Goal: Transaction & Acquisition: Purchase product/service

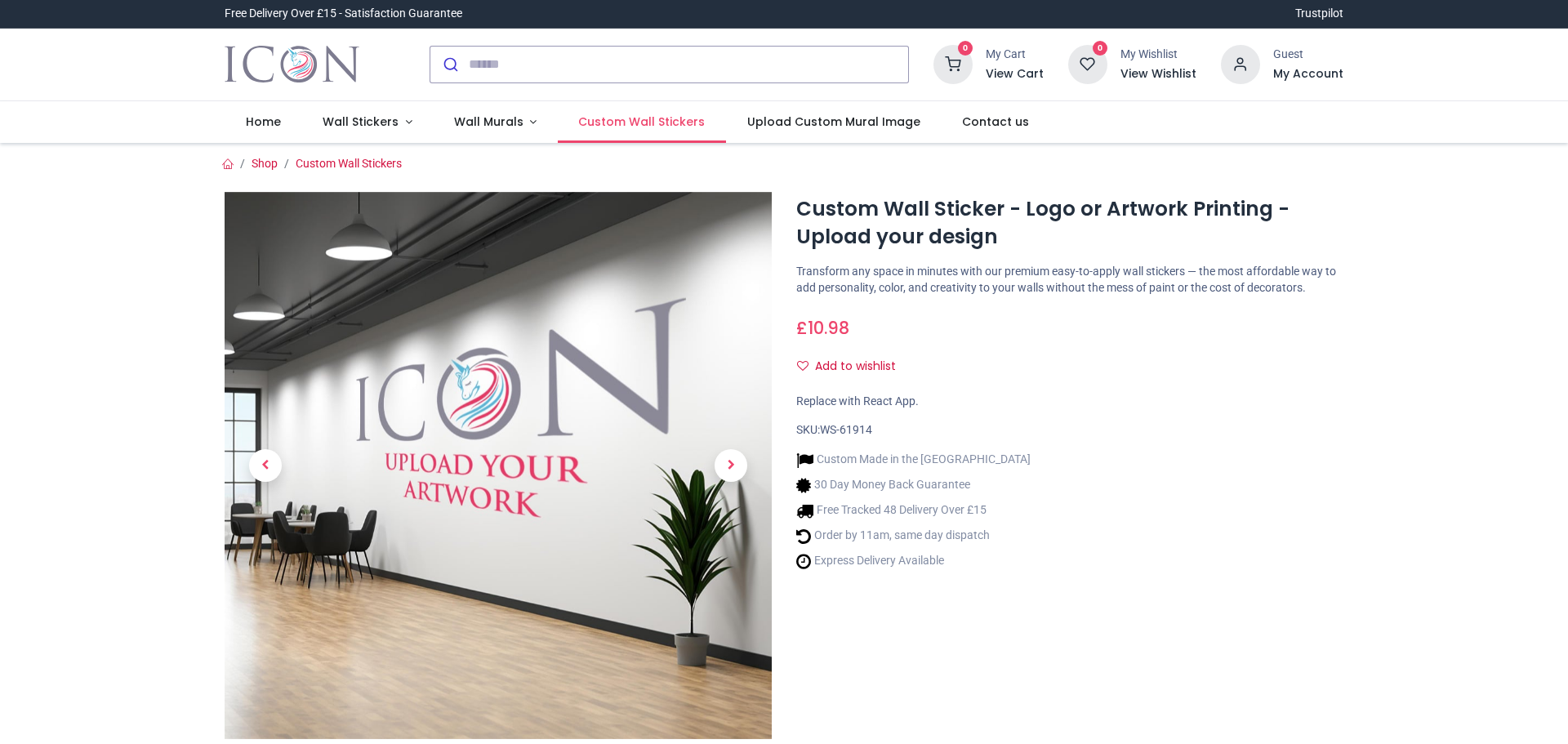
click at [694, 124] on link "Custom Wall Stickers" at bounding box center [642, 122] width 168 height 42
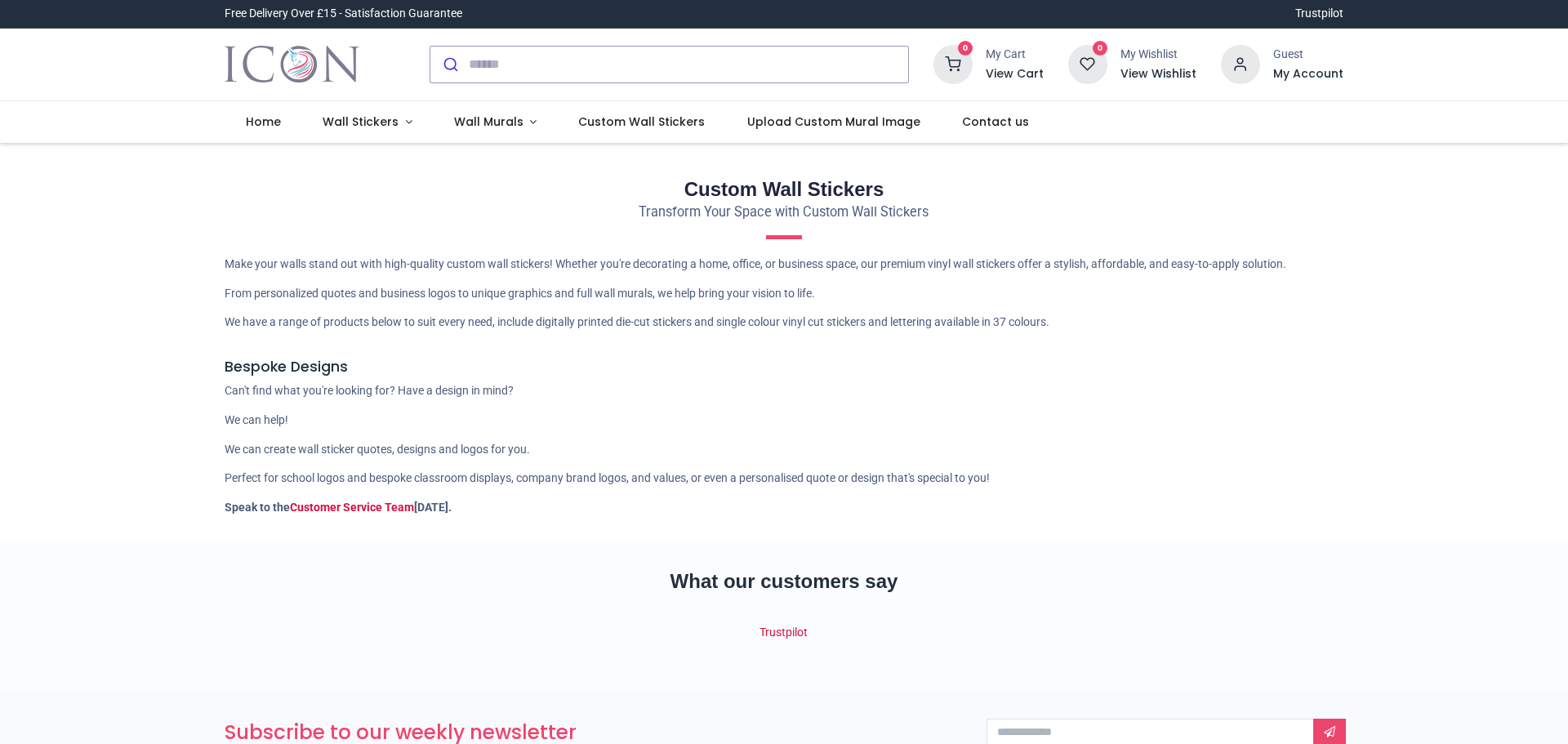
click at [780, 190] on h2 "Custom Wall Stickers" at bounding box center [783, 190] width 1119 height 28
click at [921, 179] on h2 "Custom Wall Stickers" at bounding box center [783, 190] width 1119 height 28
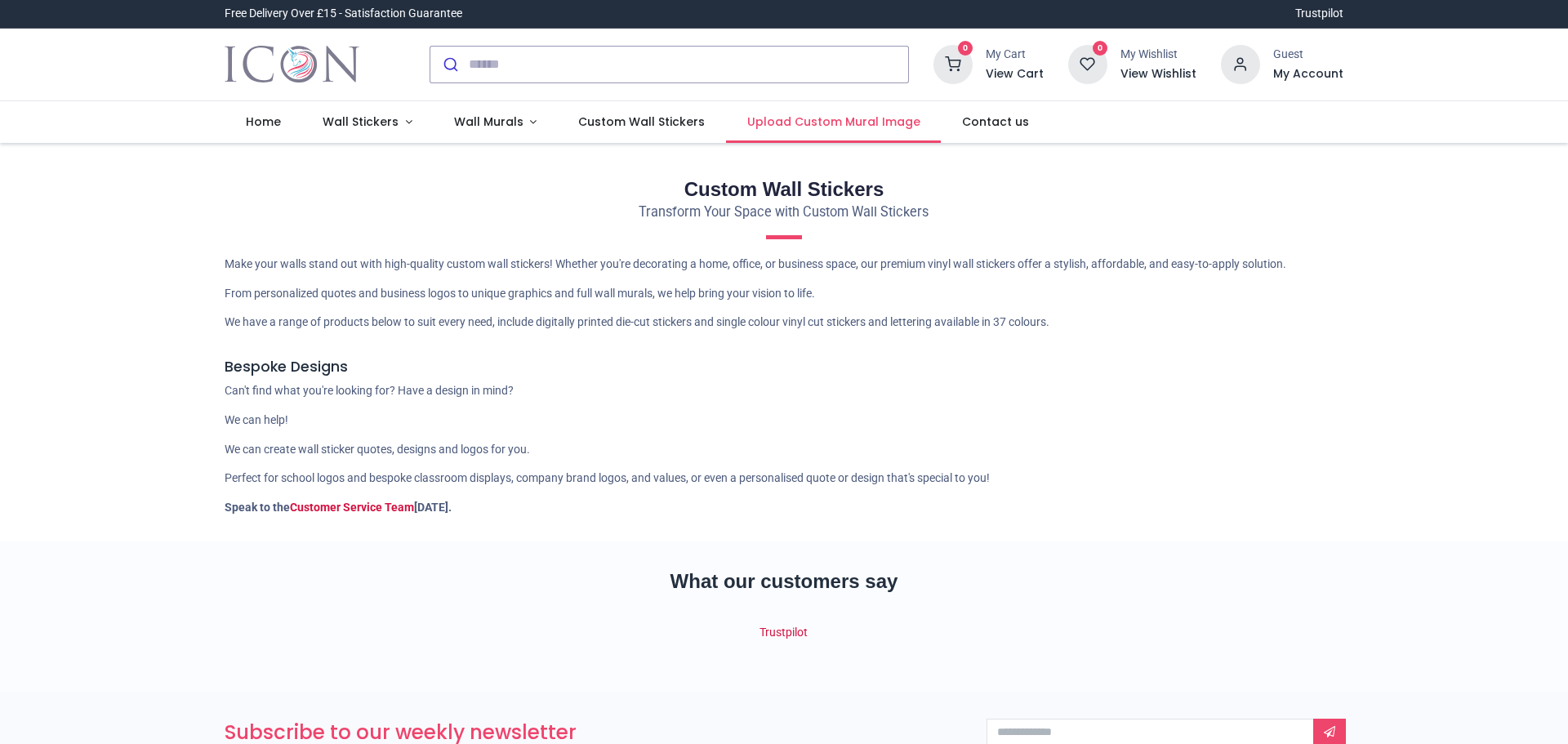
click at [851, 124] on span "Upload Custom Mural Image" at bounding box center [834, 121] width 173 height 16
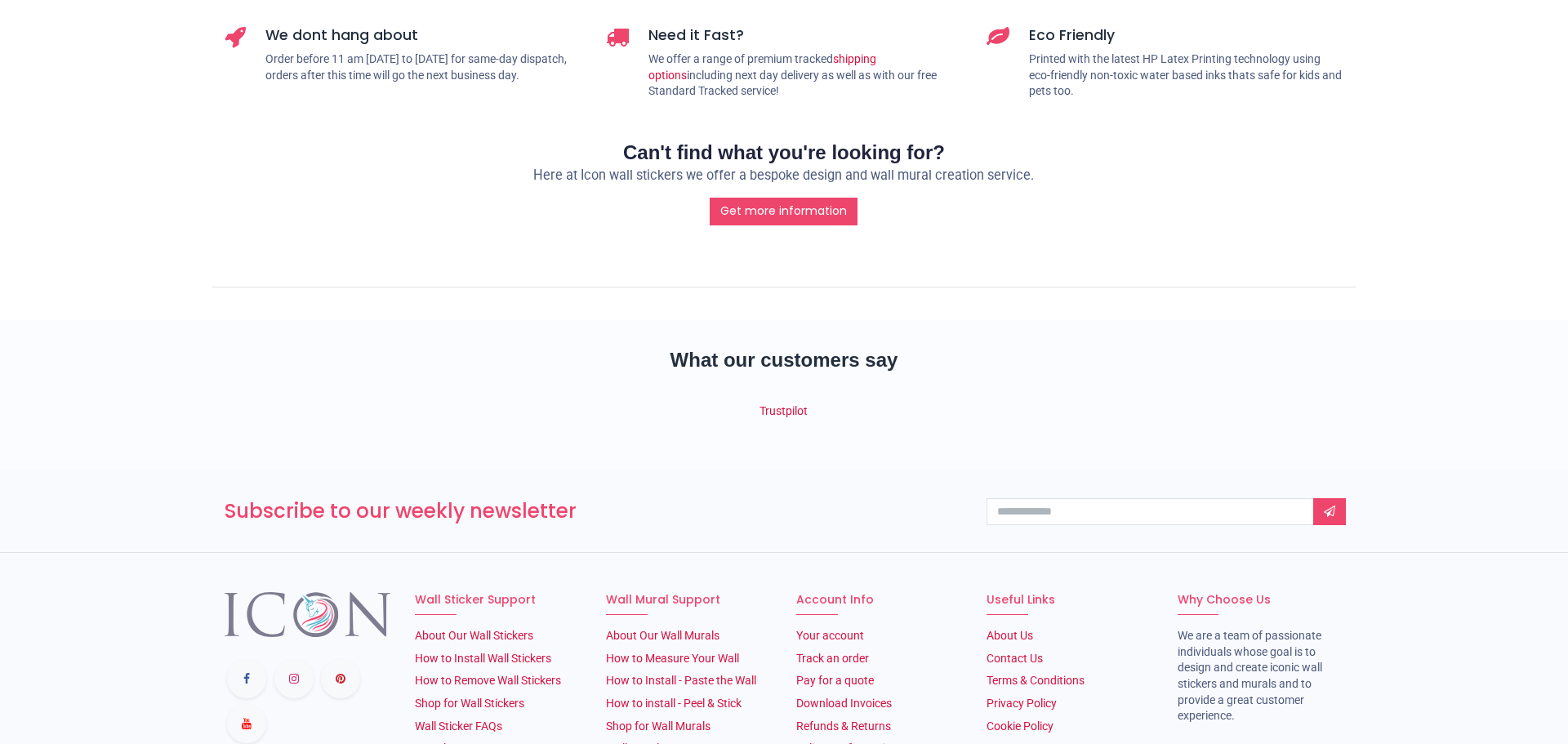
scroll to position [1982, 0]
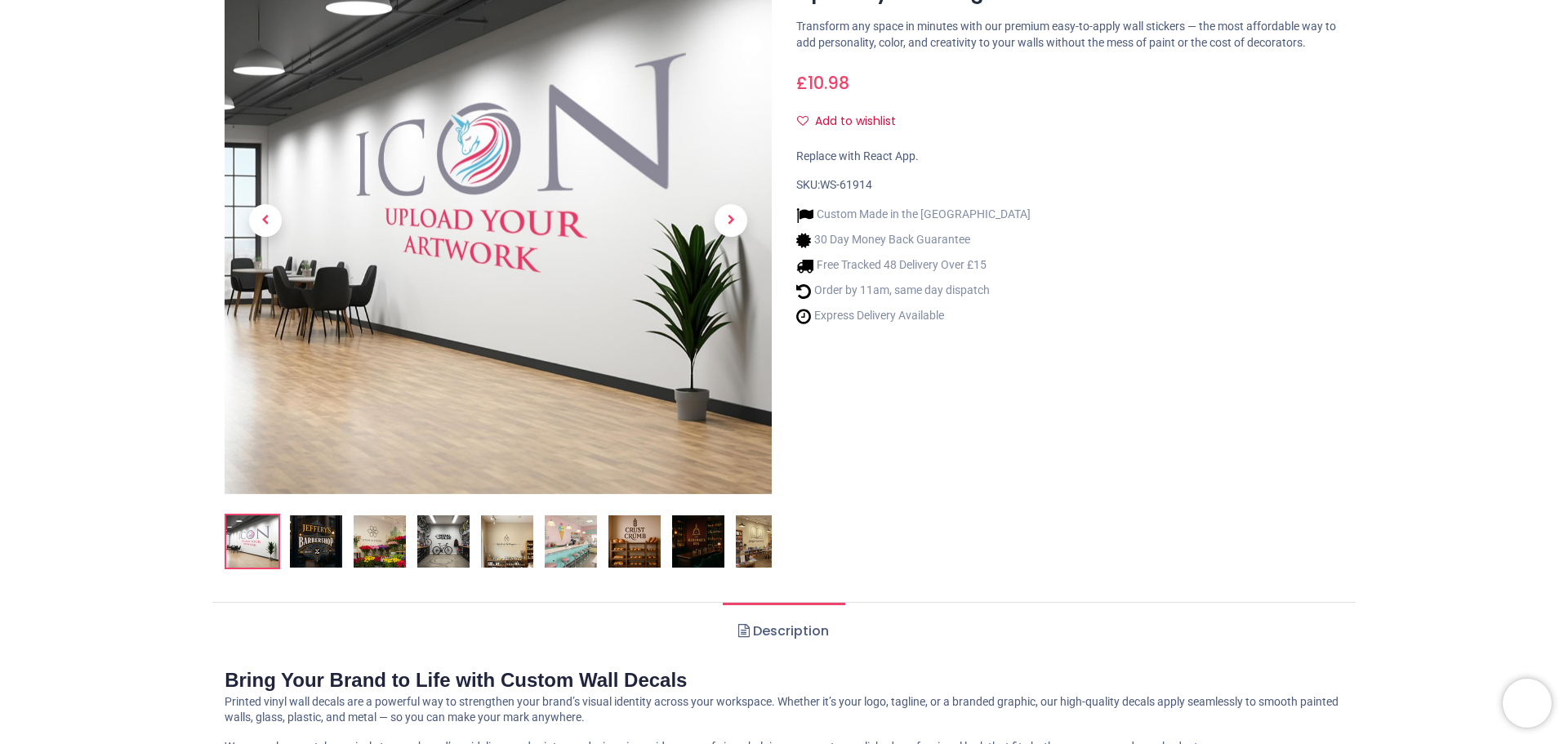
scroll to position [264, 0]
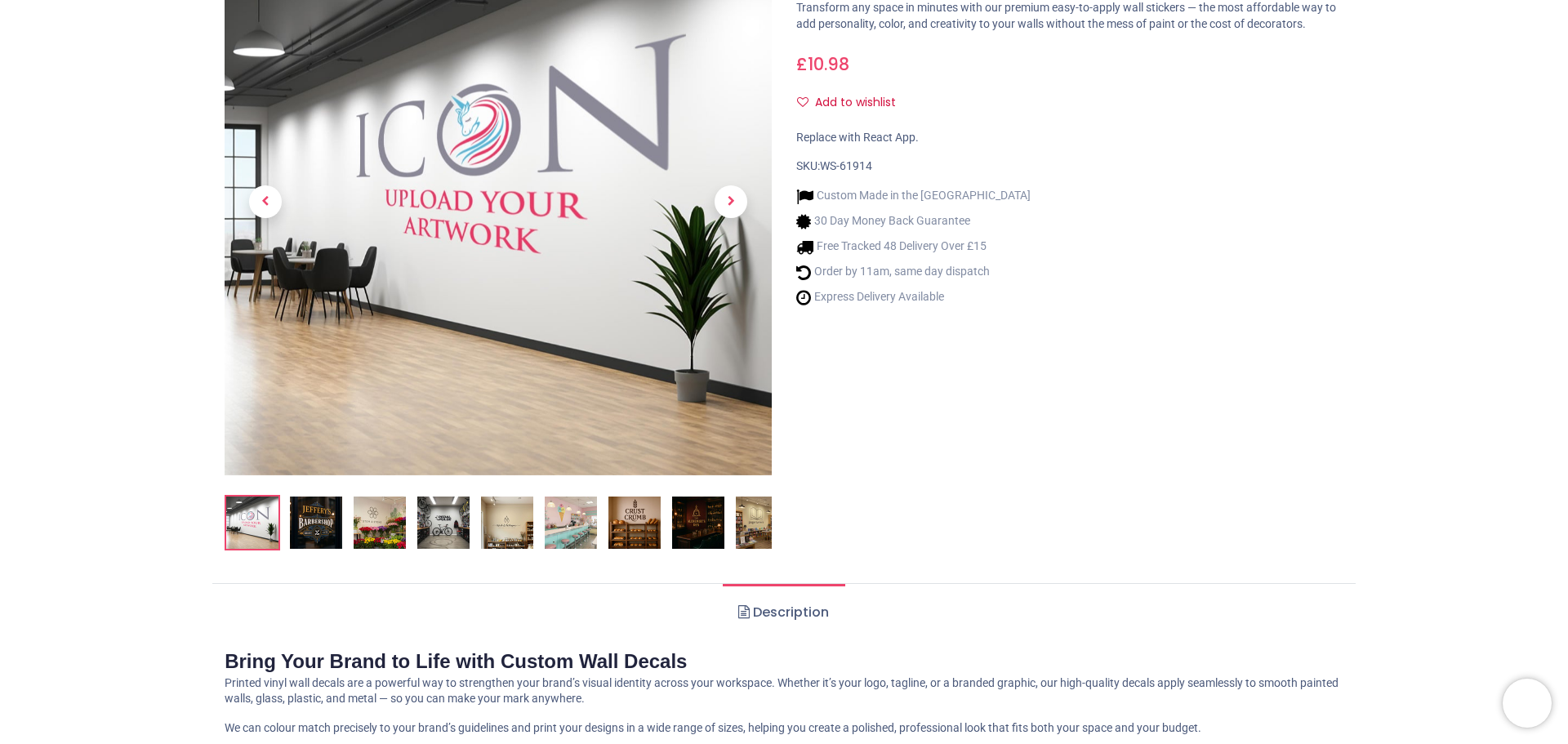
click at [307, 539] on img at bounding box center [316, 522] width 52 height 52
click at [306, 534] on img at bounding box center [316, 522] width 52 height 52
click at [731, 206] on span "Next" at bounding box center [731, 201] width 33 height 33
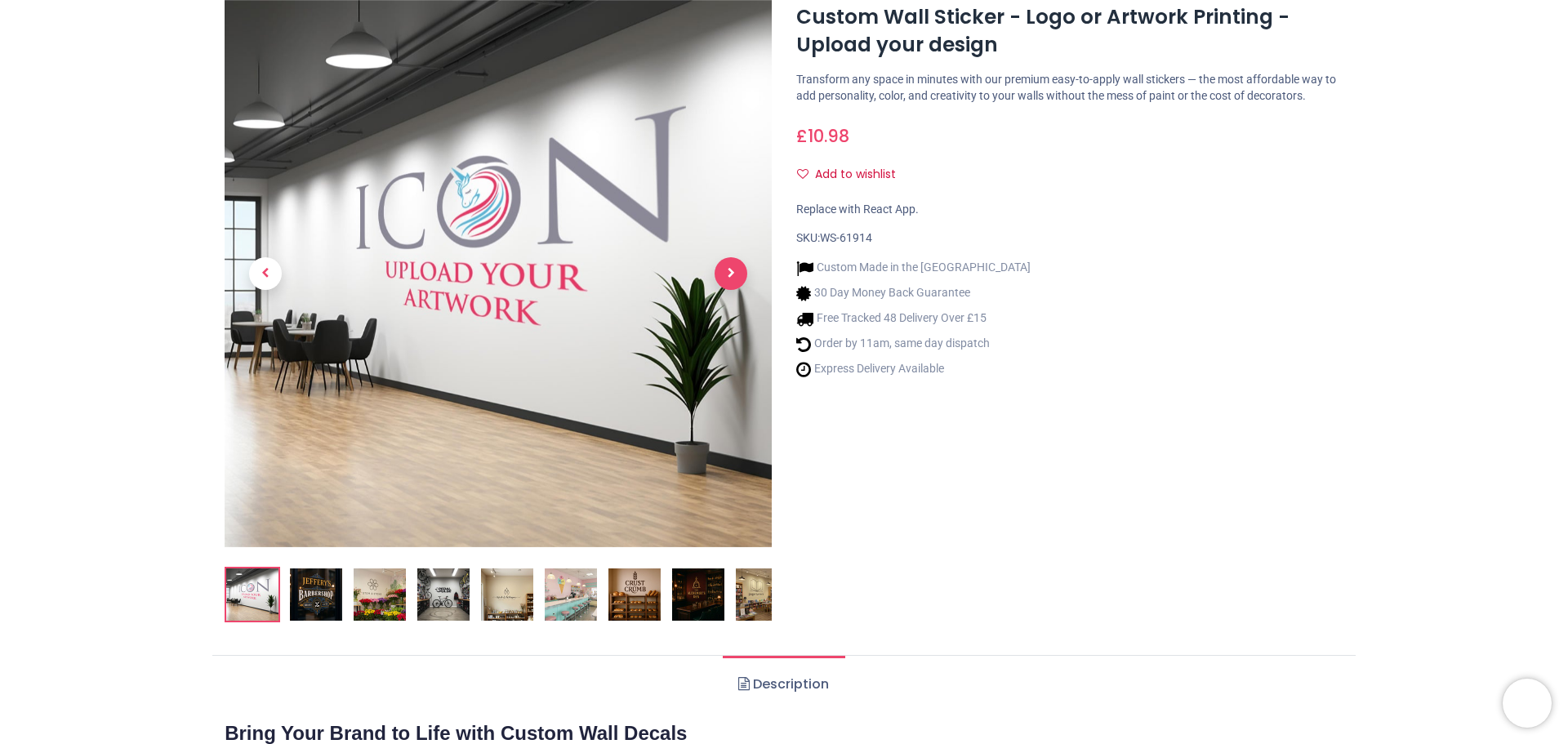
click at [730, 276] on span "Next" at bounding box center [731, 273] width 33 height 33
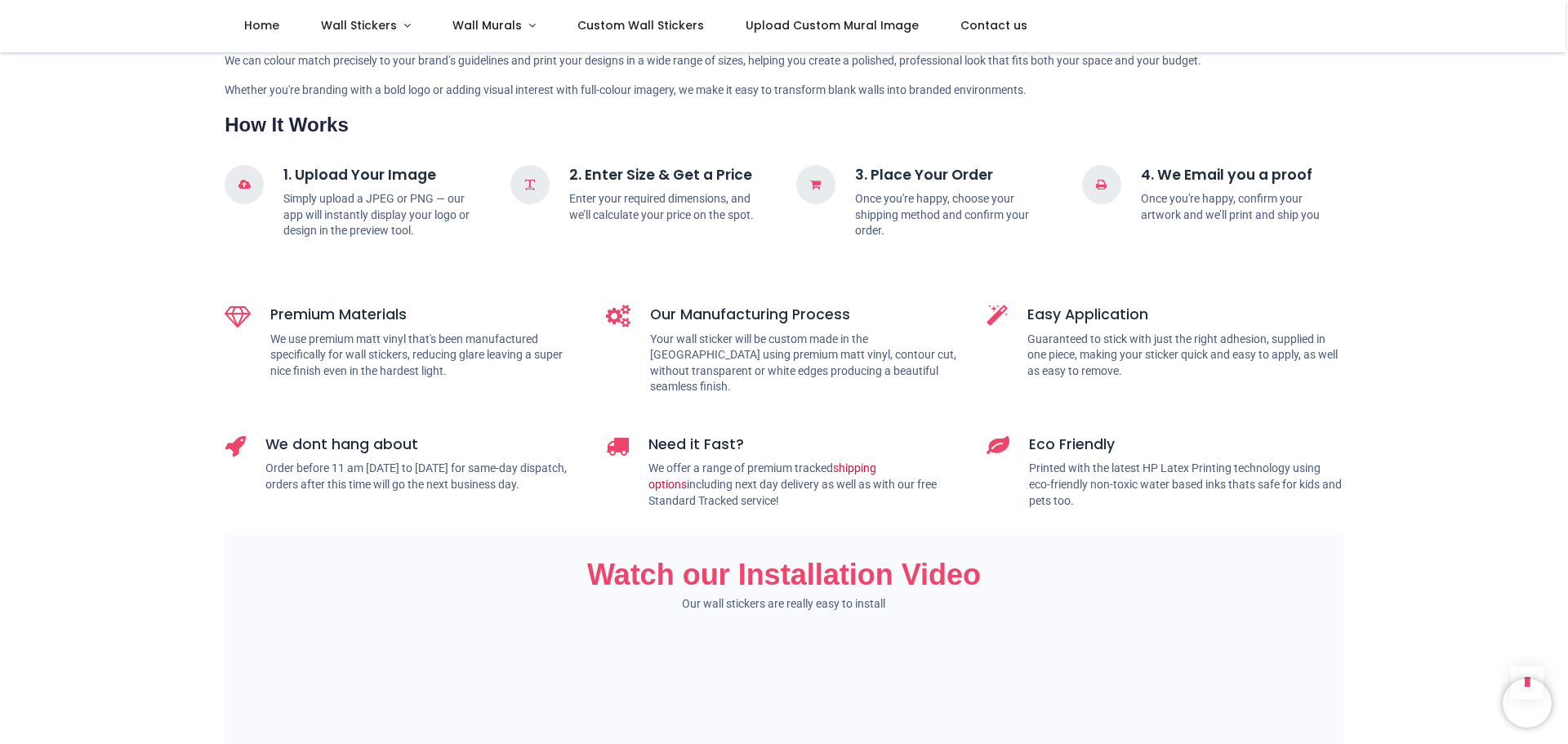
scroll to position [832, 0]
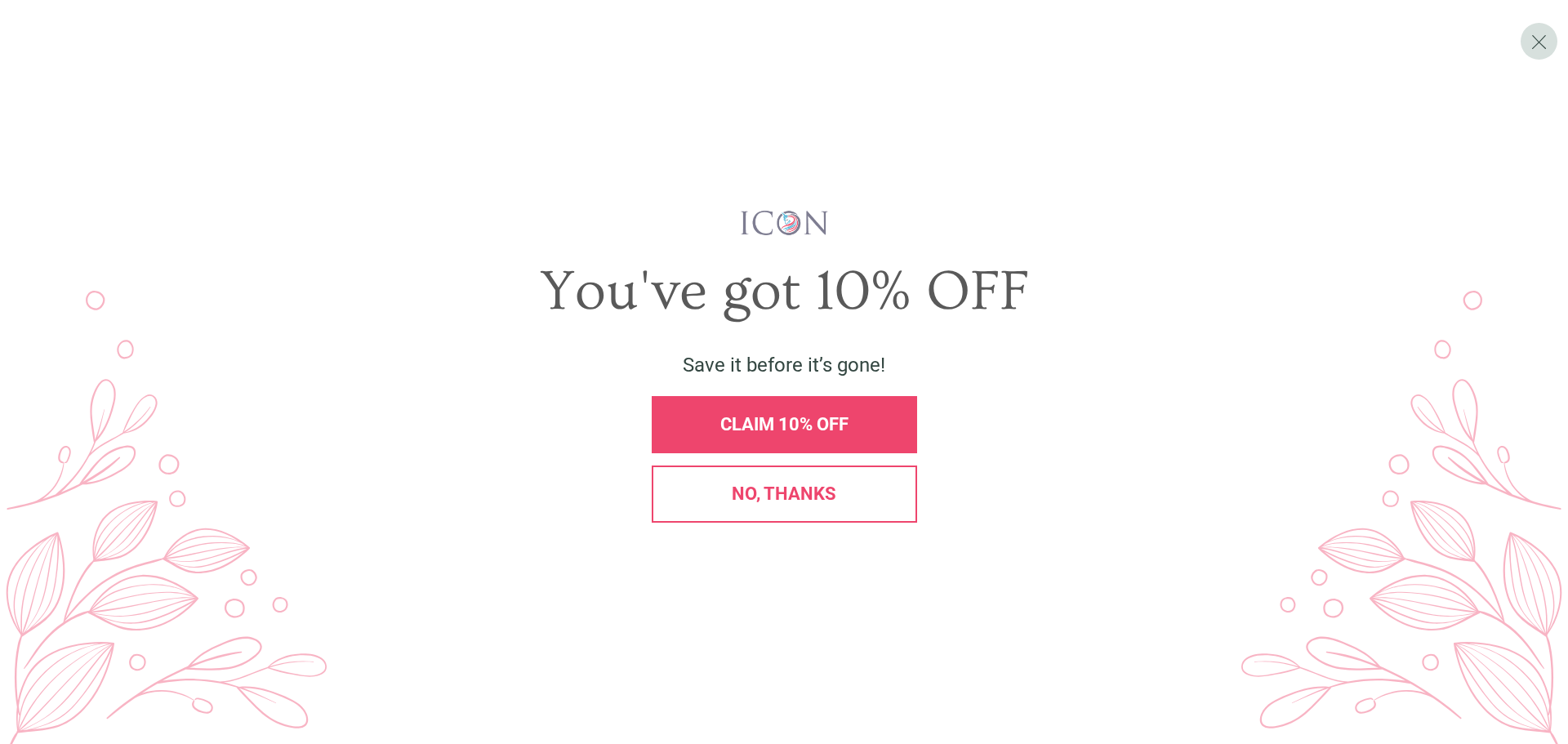
click at [833, 491] on span "No, thanks" at bounding box center [784, 494] width 105 height 21
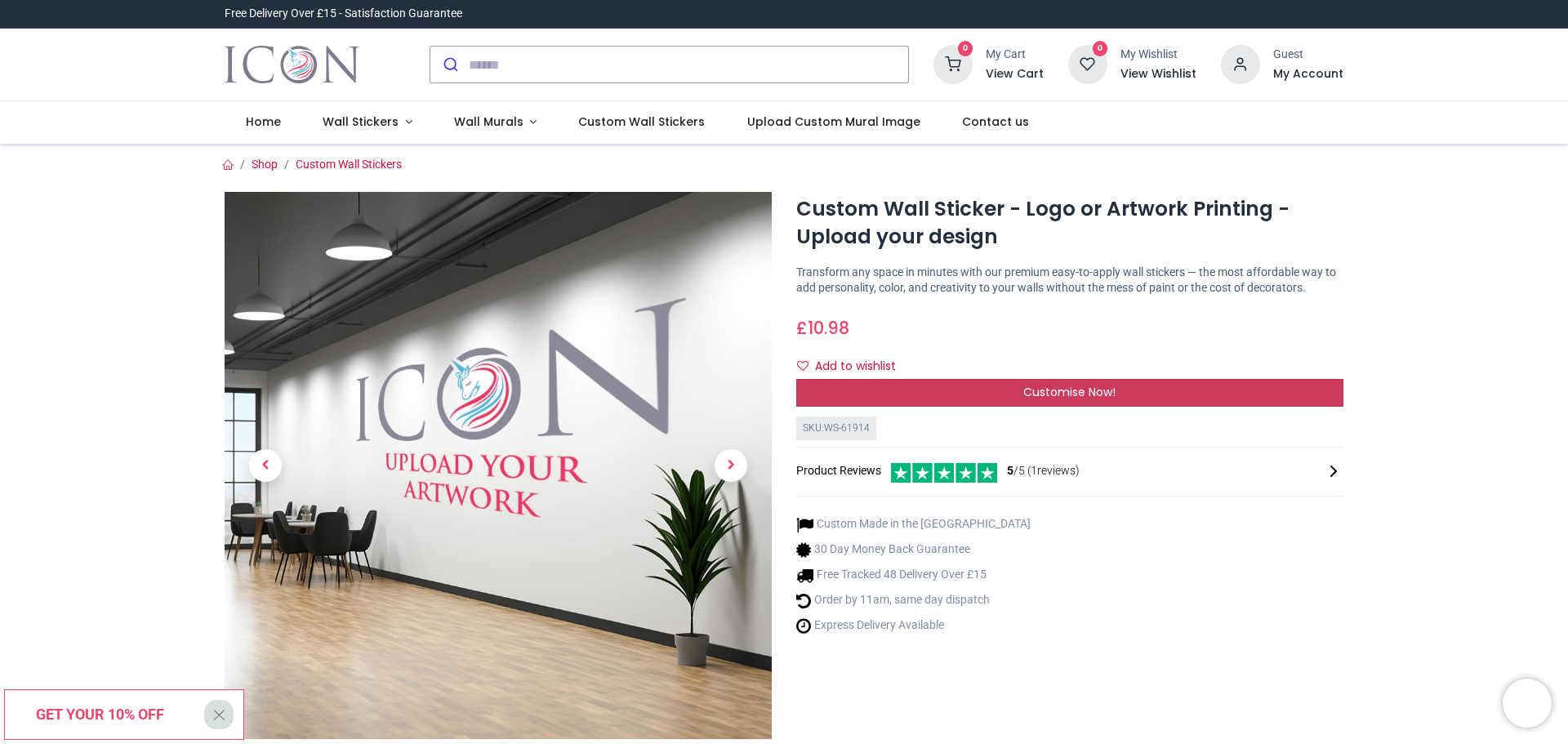
click at [976, 392] on div "Customise Now!" at bounding box center [1069, 393] width 547 height 28
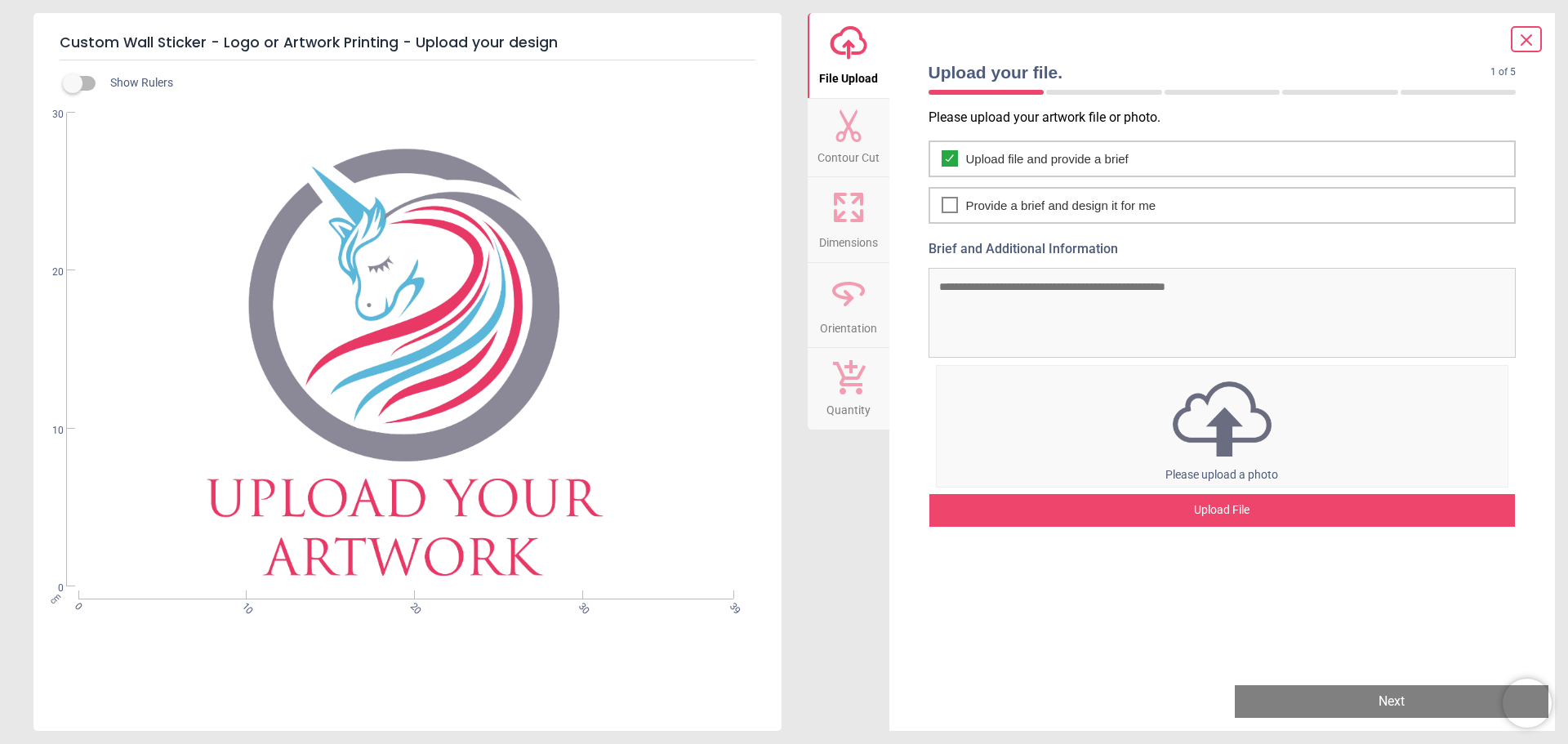
click at [1321, 514] on div "Upload File" at bounding box center [1221, 510] width 586 height 33
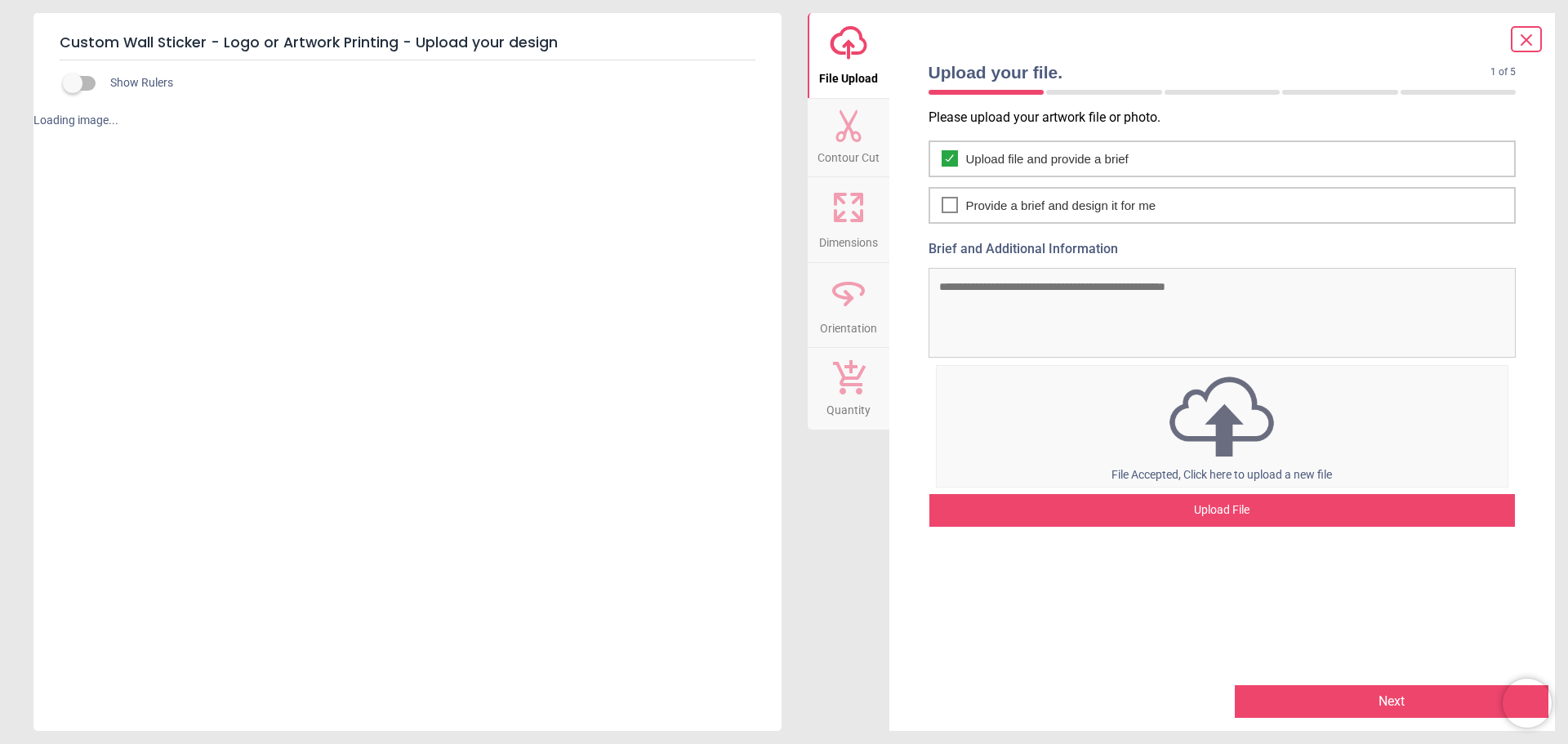
click at [1346, 691] on button "Next" at bounding box center [1391, 701] width 314 height 33
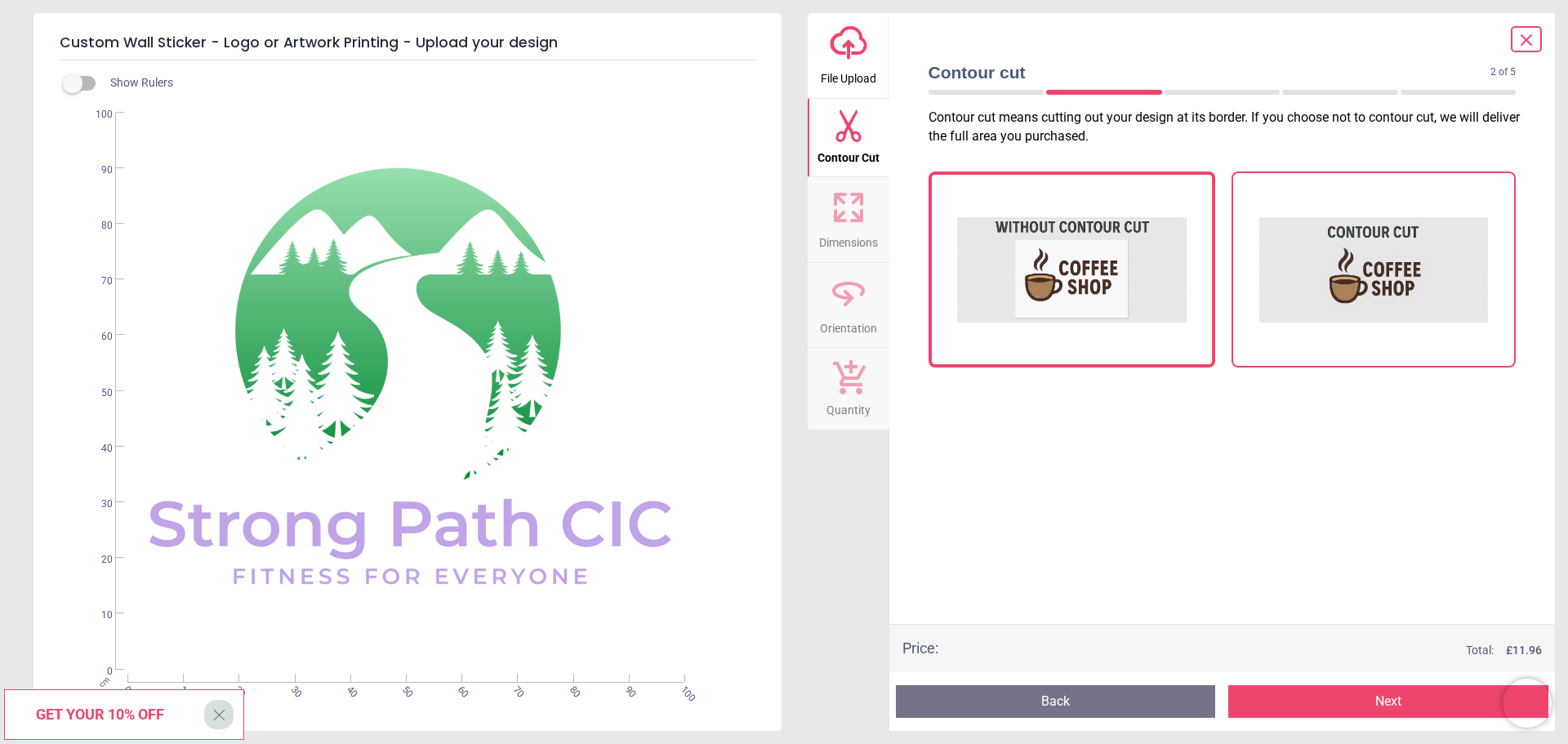
click at [1374, 304] on img at bounding box center [1374, 269] width 230 height 164
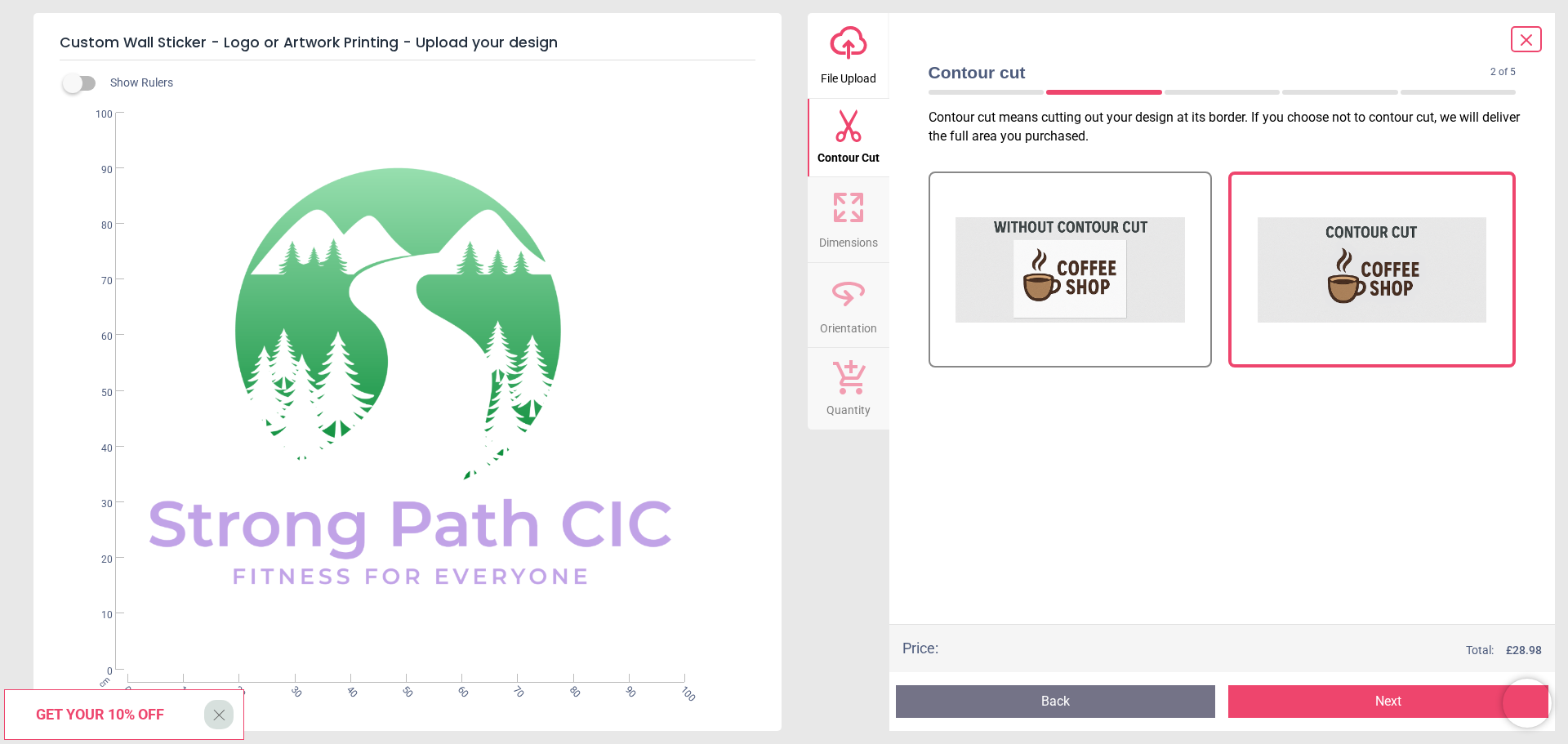
click at [1364, 701] on button "Next" at bounding box center [1388, 701] width 321 height 33
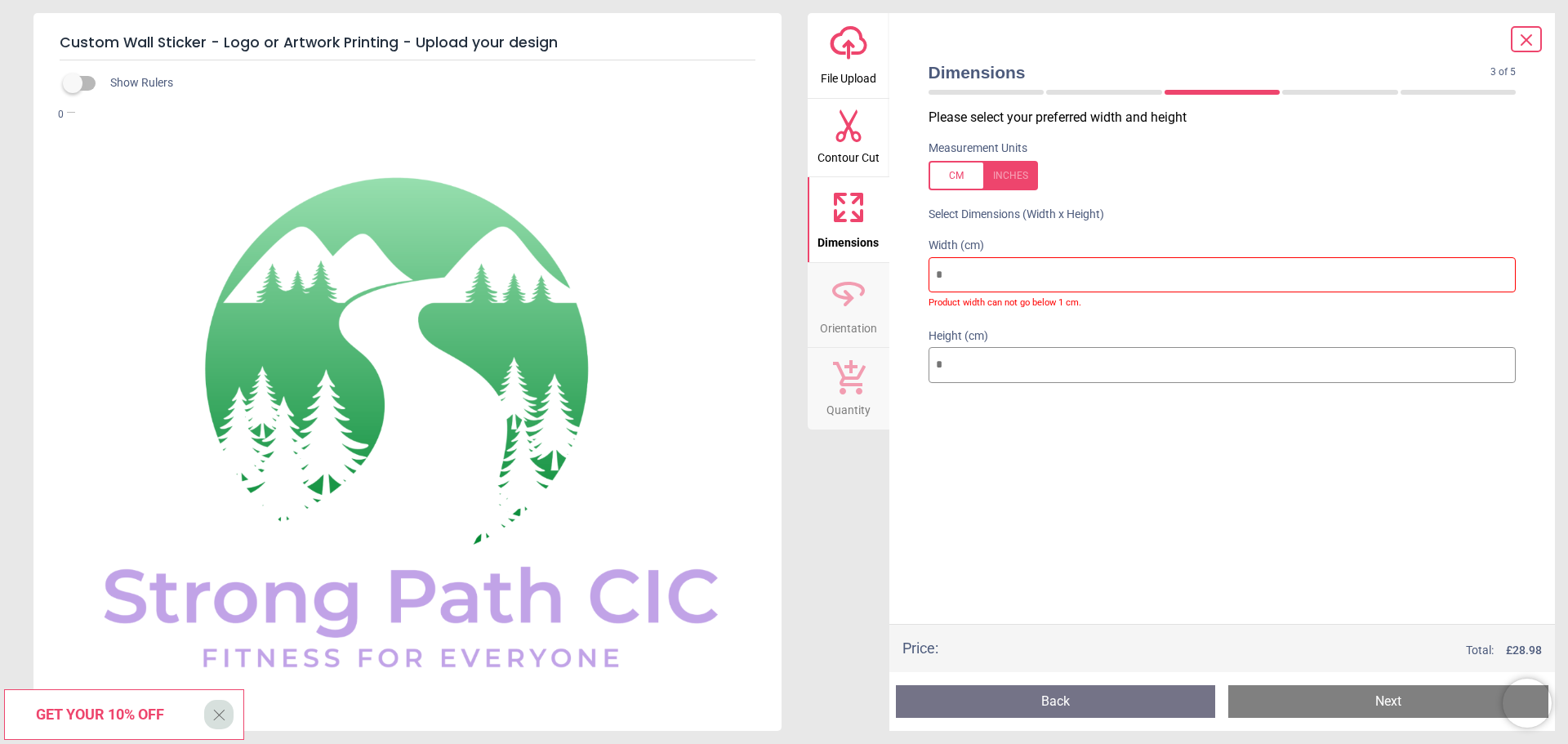
type input "*"
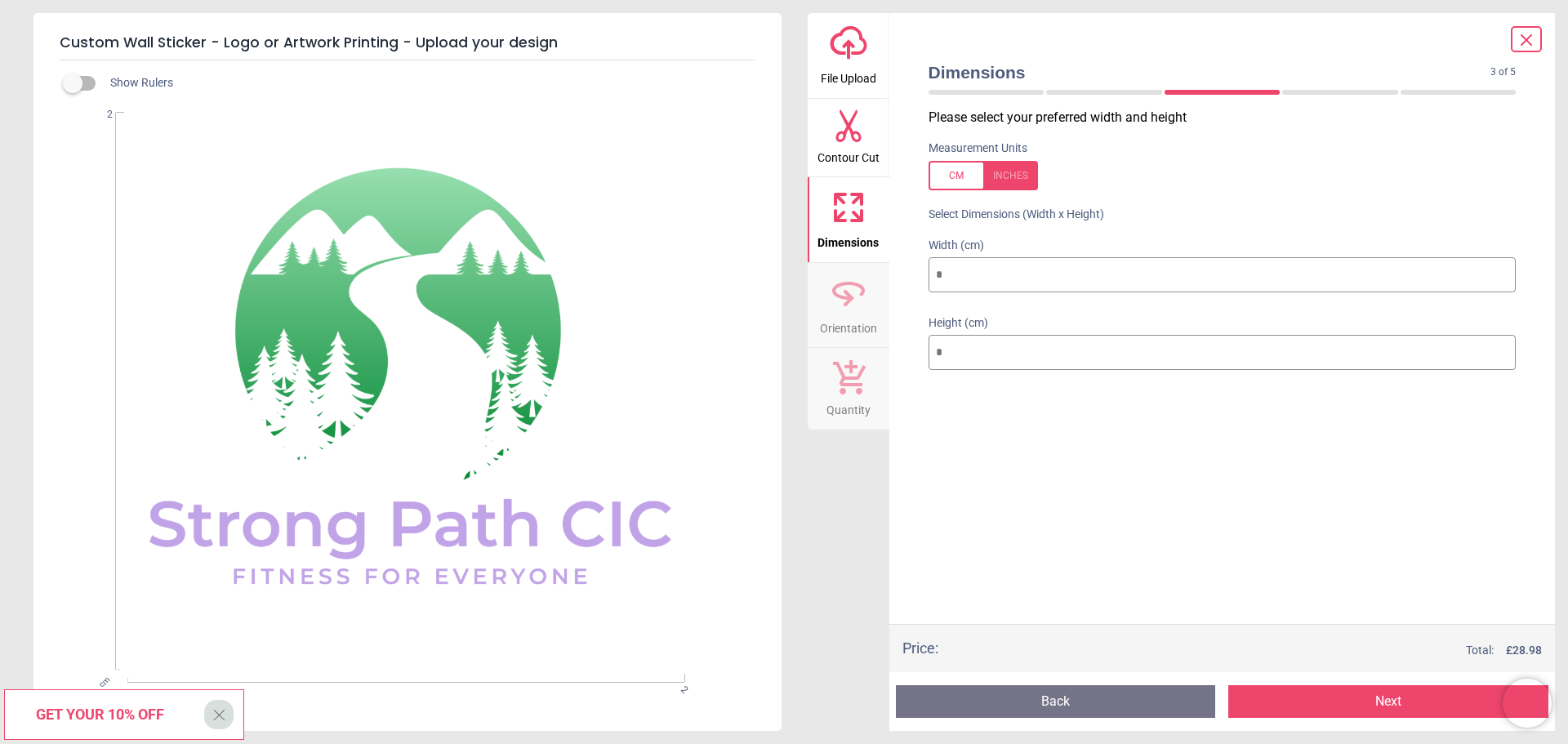
type input "**"
type input "***"
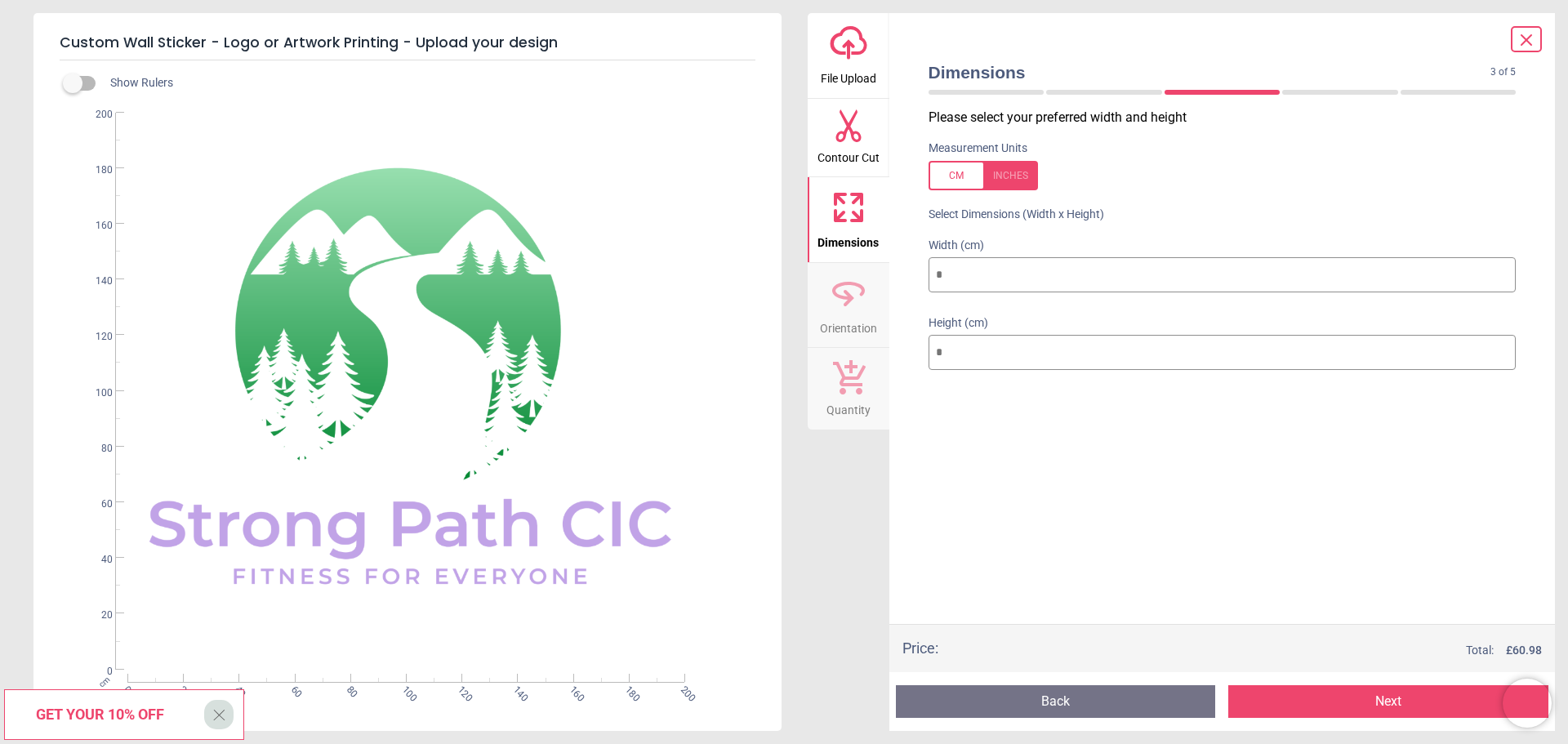
click at [1343, 699] on button "Next" at bounding box center [1388, 701] width 321 height 33
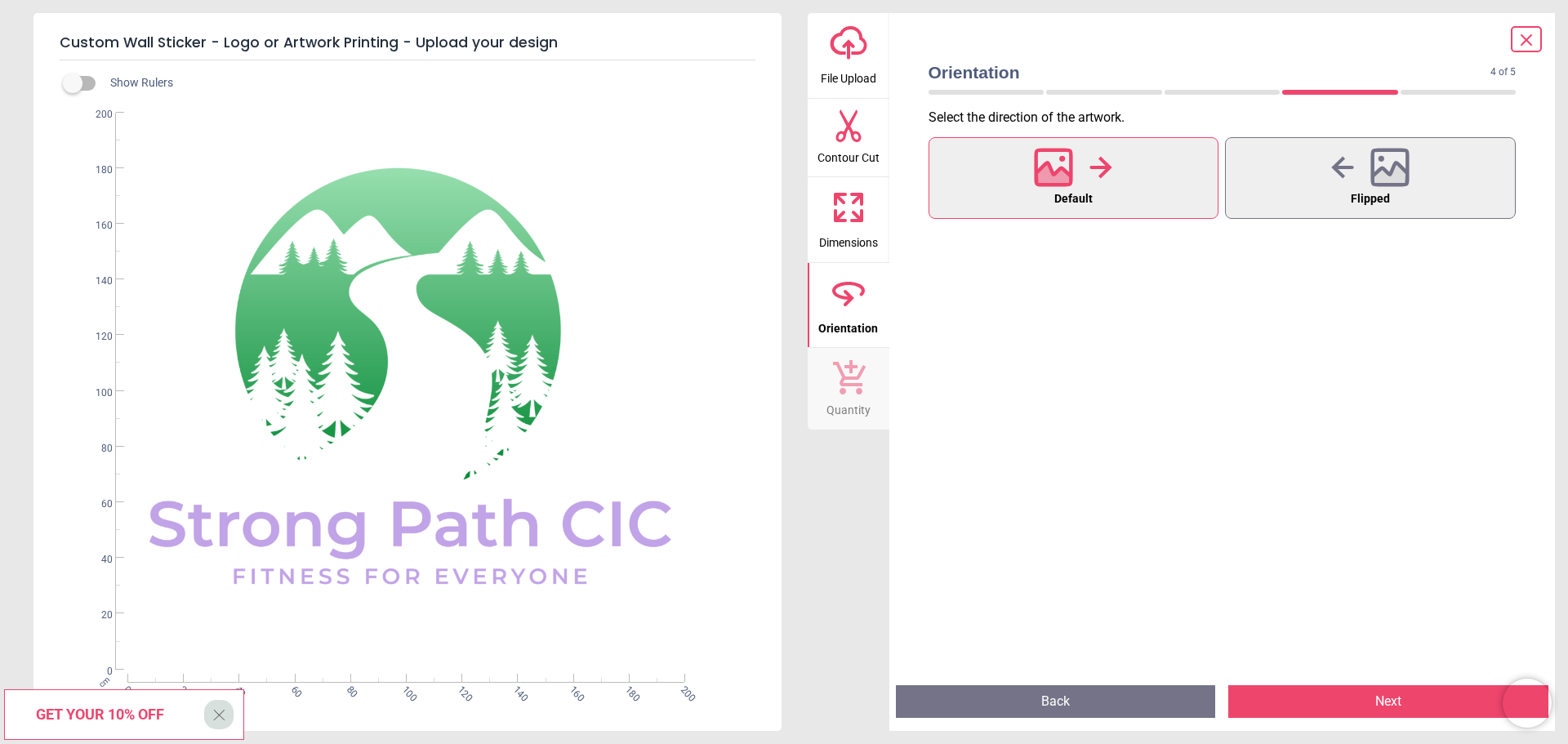
drag, startPoint x: 1343, startPoint y: 699, endPoint x: 1447, endPoint y: 544, distance: 186.7
click at [1447, 544] on div "Default Flipped" at bounding box center [1222, 403] width 614 height 538
click at [1354, 701] on button "Next" at bounding box center [1388, 701] width 321 height 33
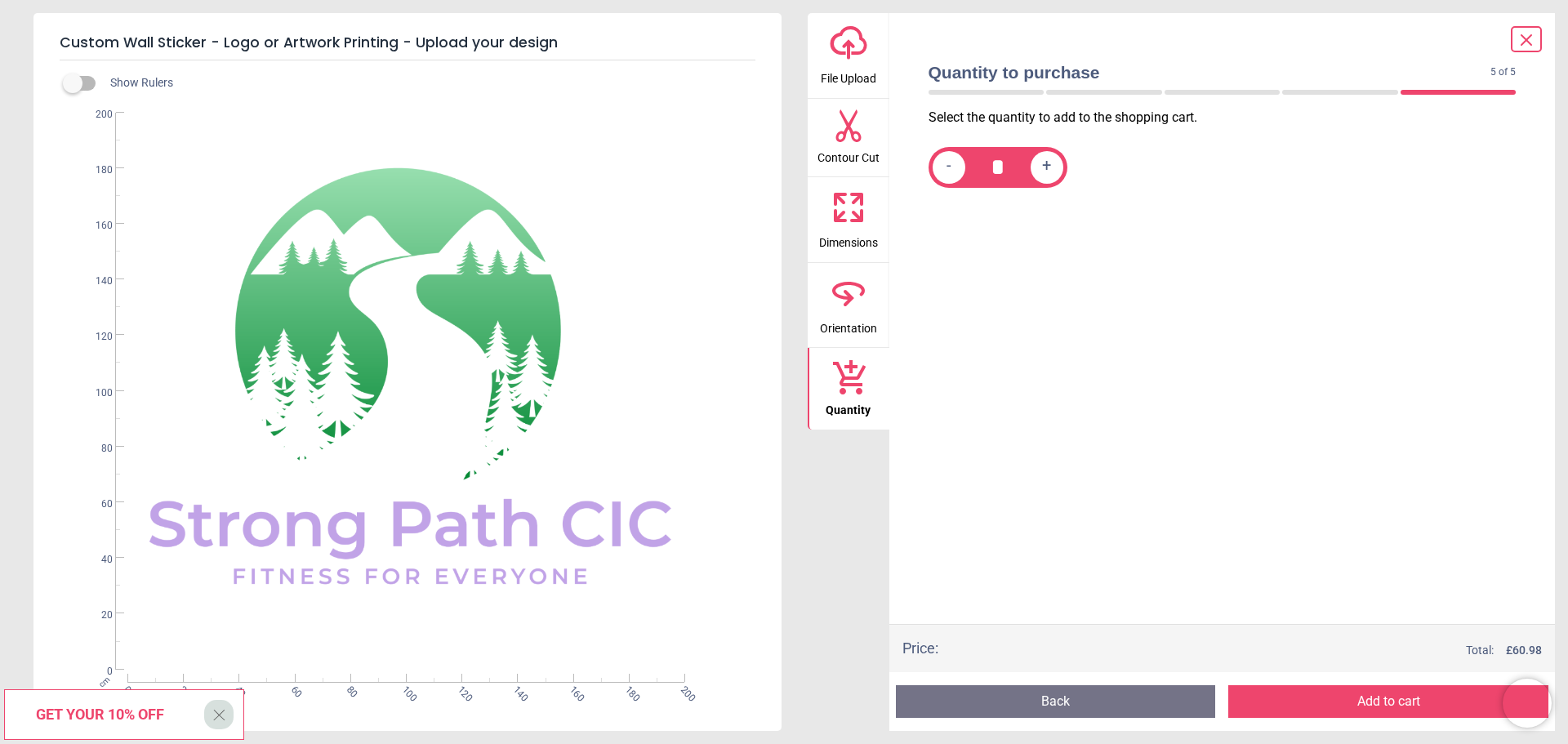
click at [1044, 172] on span "+" at bounding box center [1047, 167] width 9 height 21
click at [1051, 168] on span "+" at bounding box center [1047, 167] width 9 height 21
click at [1058, 336] on div "Select the quantity to add to the shopping cart. - * +" at bounding box center [1222, 365] width 614 height 515
click at [949, 172] on span "-" at bounding box center [948, 167] width 5 height 21
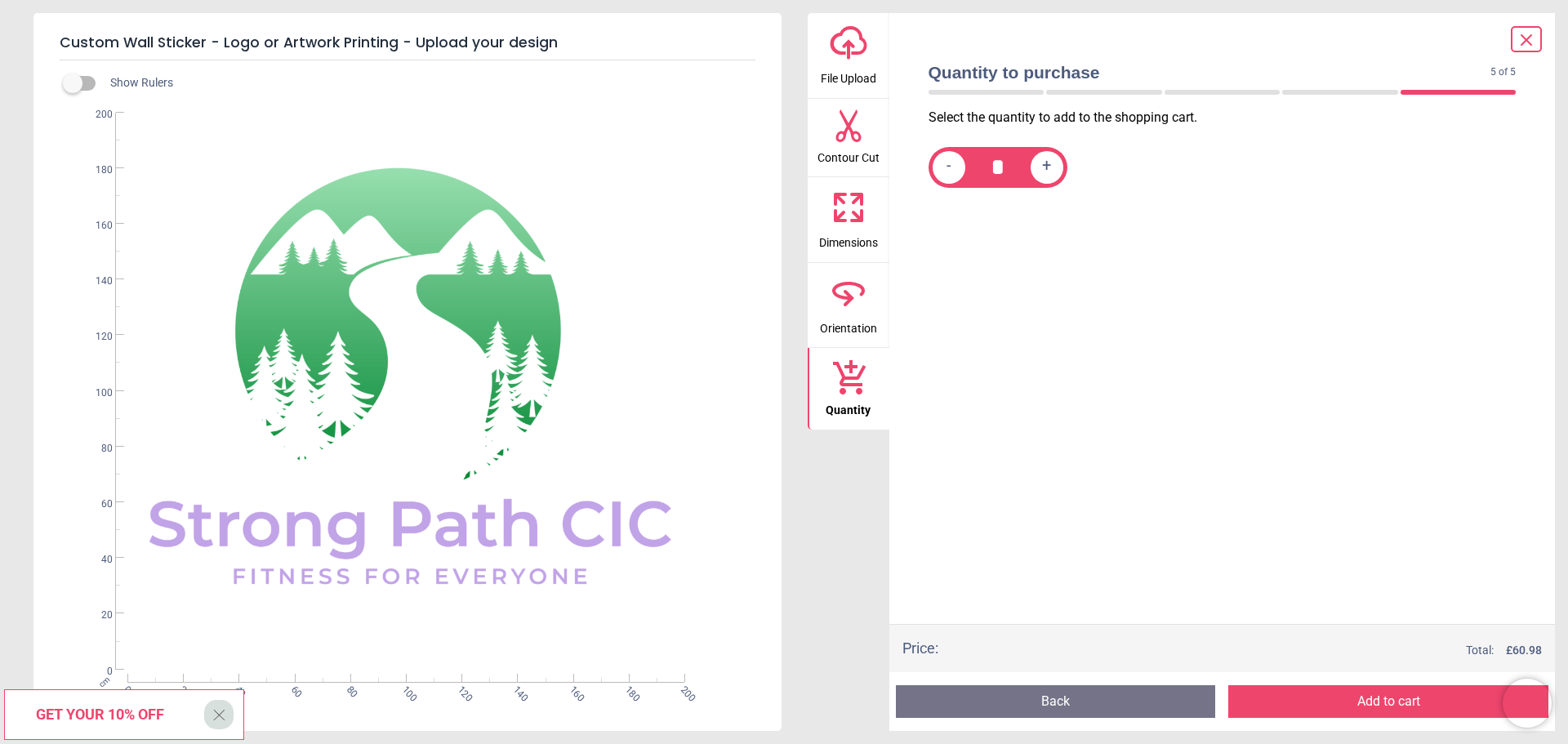
type input "*"
click at [879, 160] on button "Contour Cut" at bounding box center [848, 138] width 81 height 79
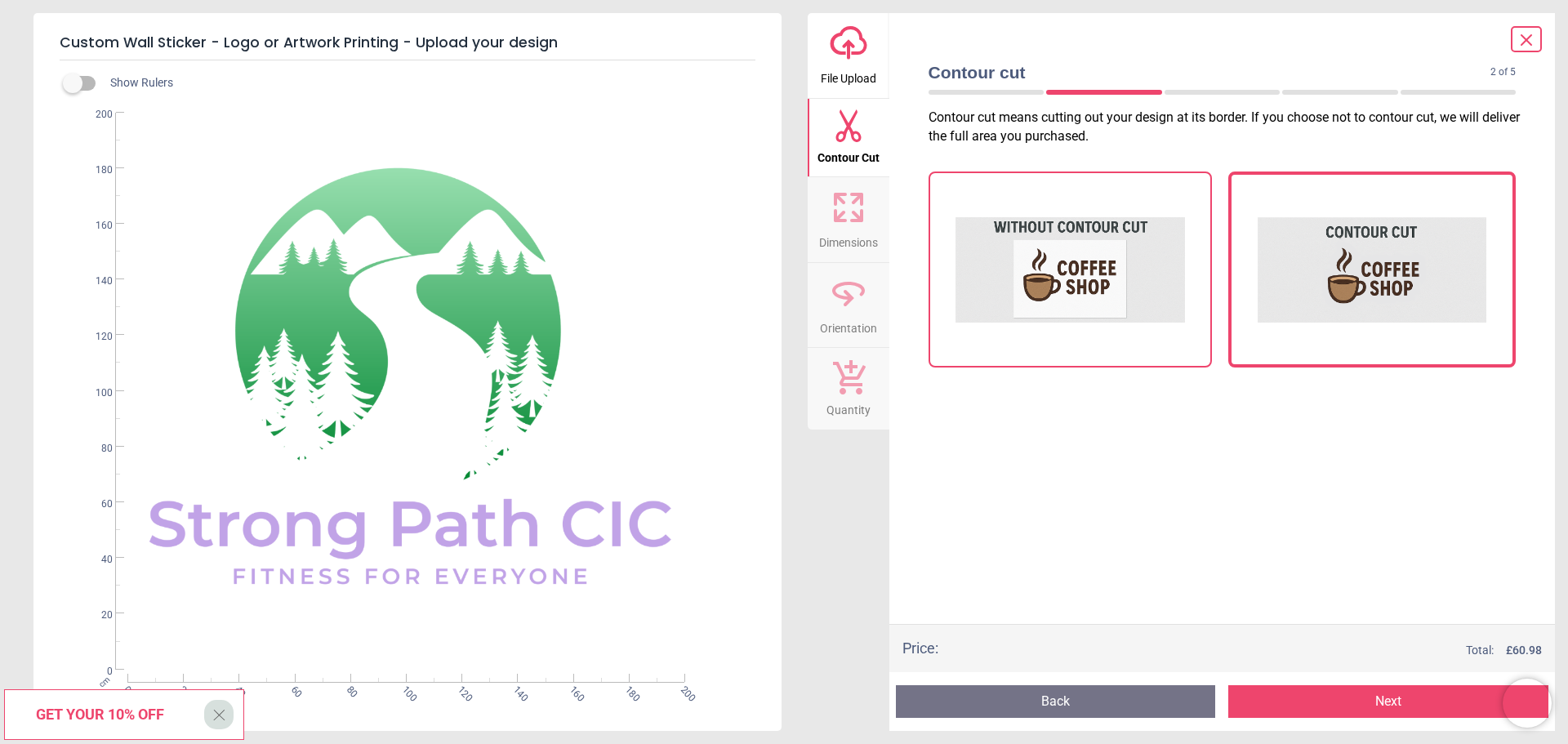
click at [998, 243] on img at bounding box center [1070, 269] width 230 height 164
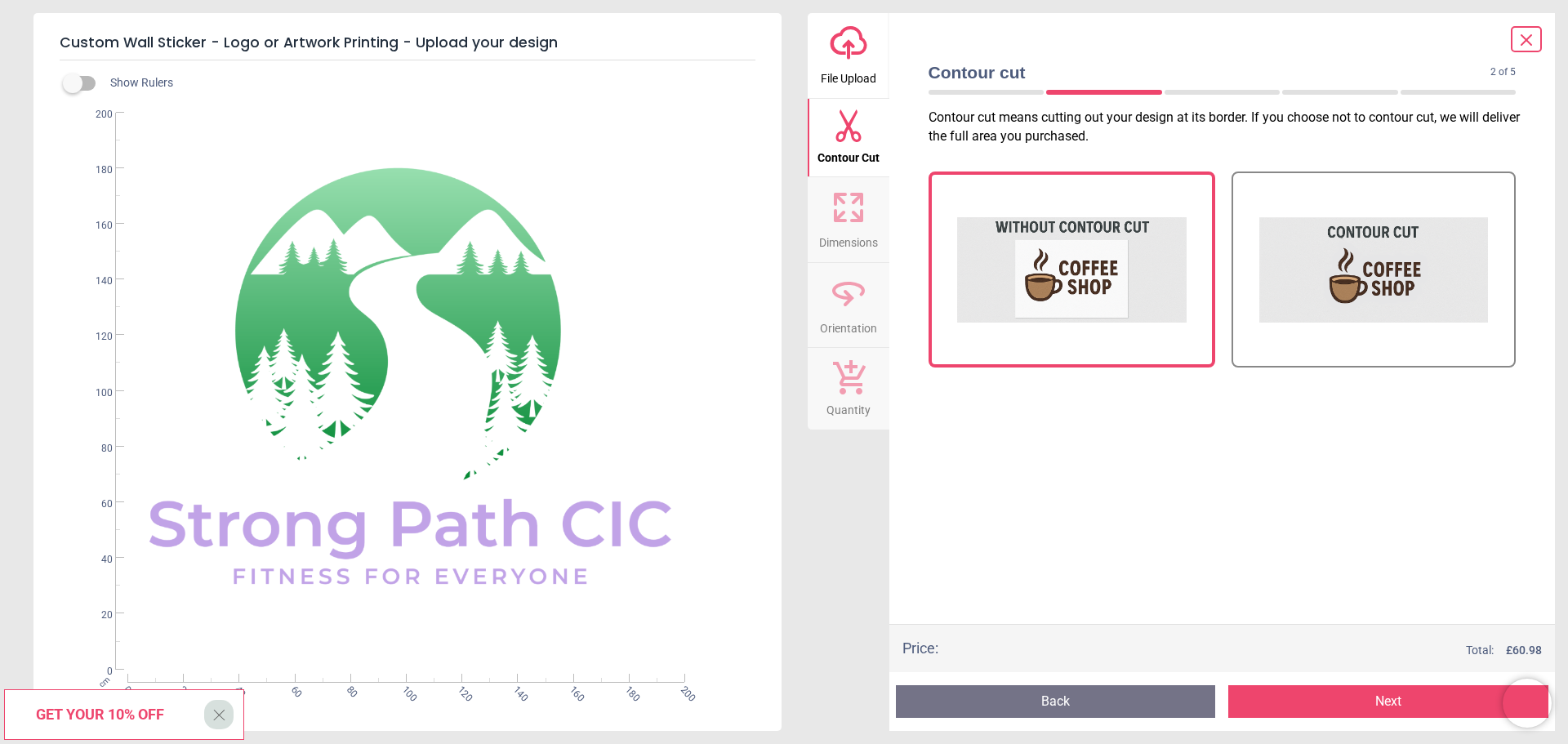
click at [998, 243] on img at bounding box center [1072, 269] width 230 height 164
click at [1391, 701] on button "Next" at bounding box center [1388, 701] width 321 height 33
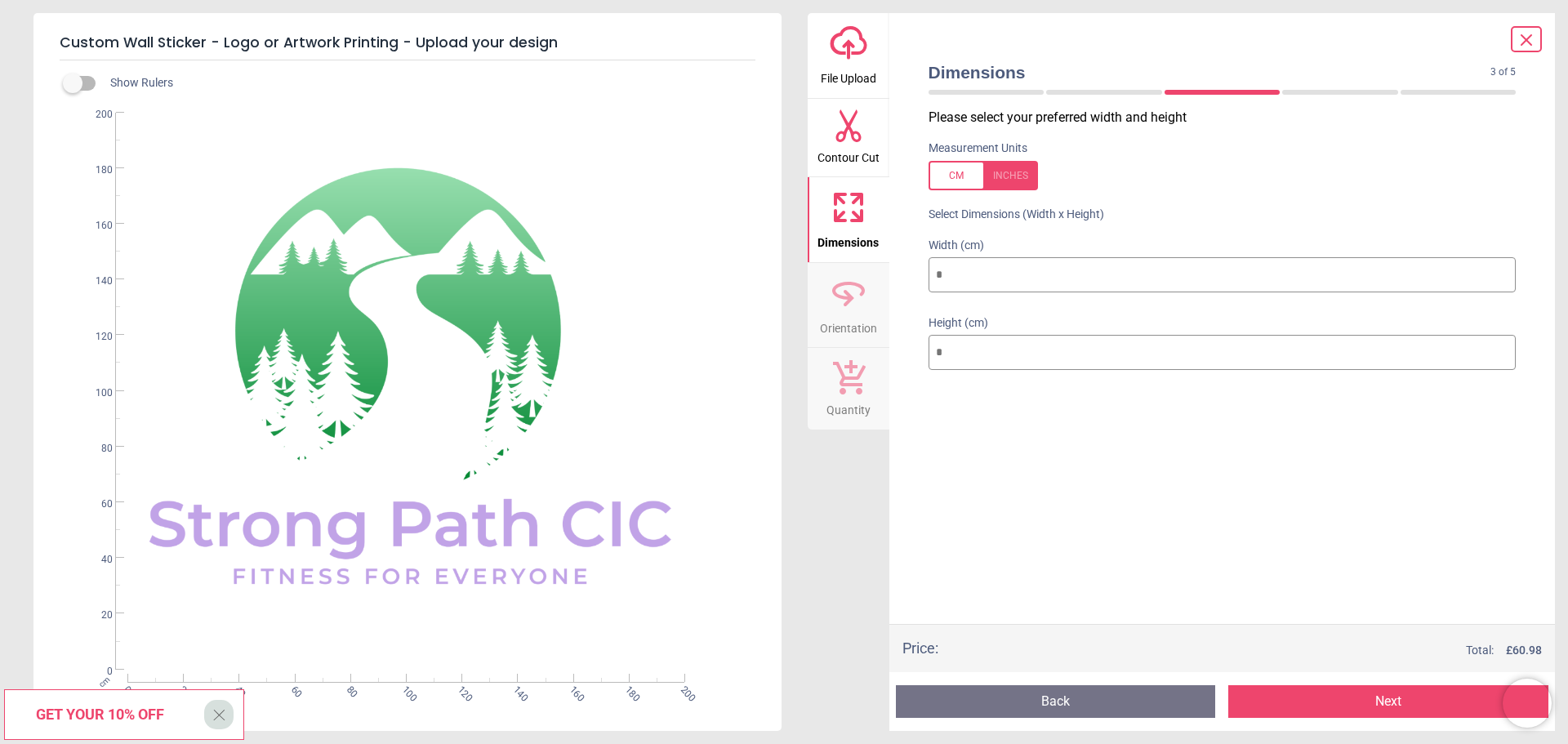
click at [874, 156] on span "Contour Cut" at bounding box center [848, 154] width 62 height 24
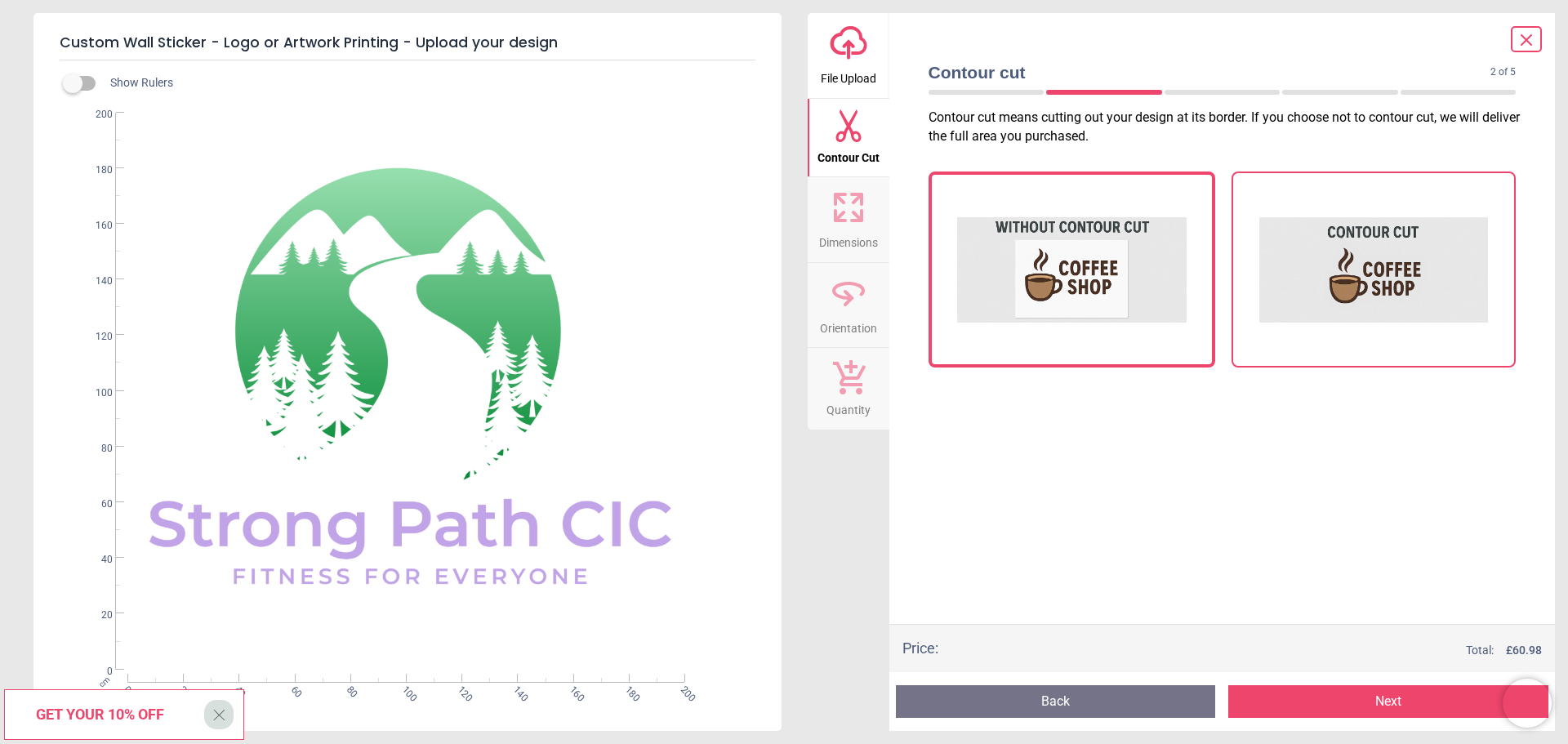
click at [1382, 268] on img at bounding box center [1374, 269] width 230 height 164
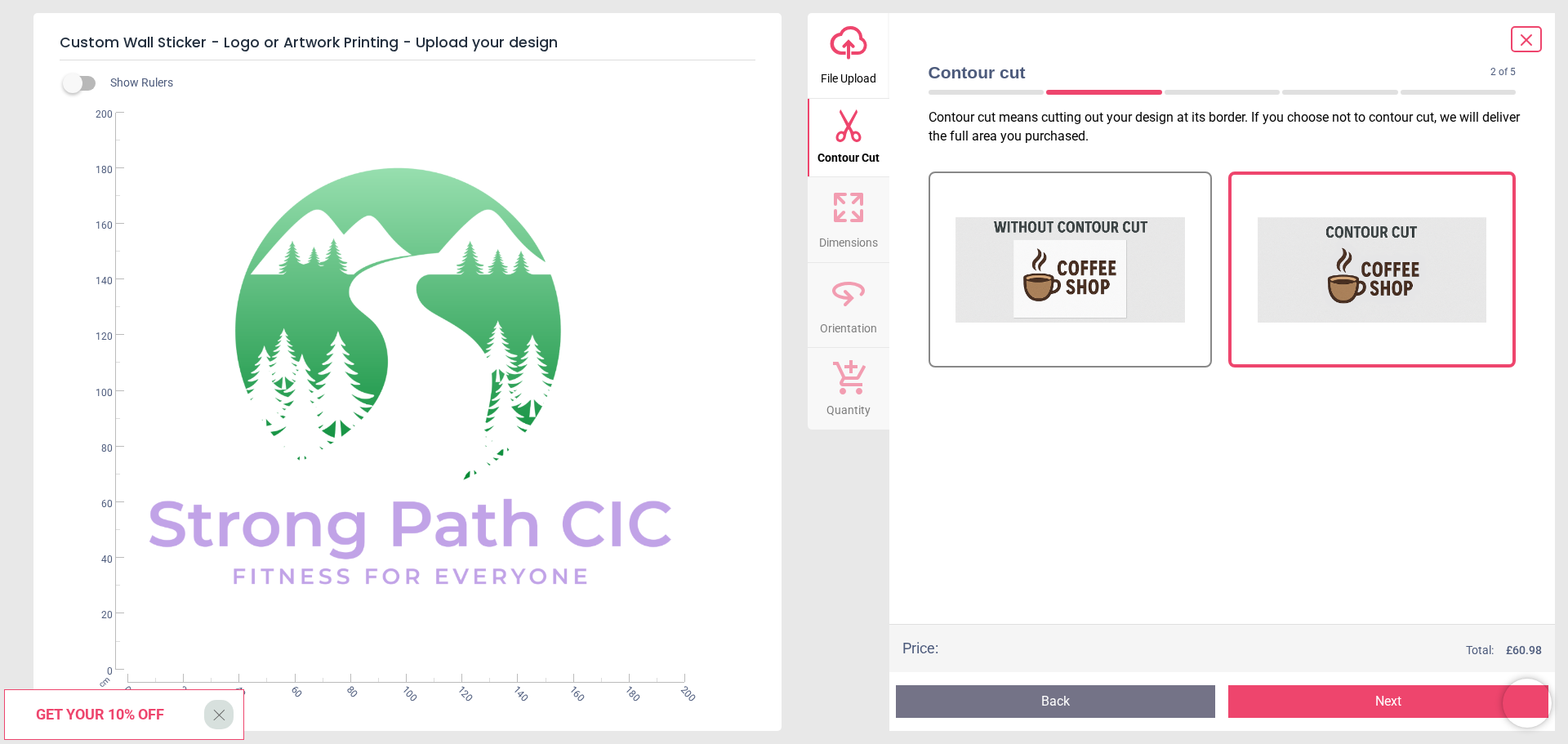
click at [1389, 694] on button "Next" at bounding box center [1388, 701] width 321 height 33
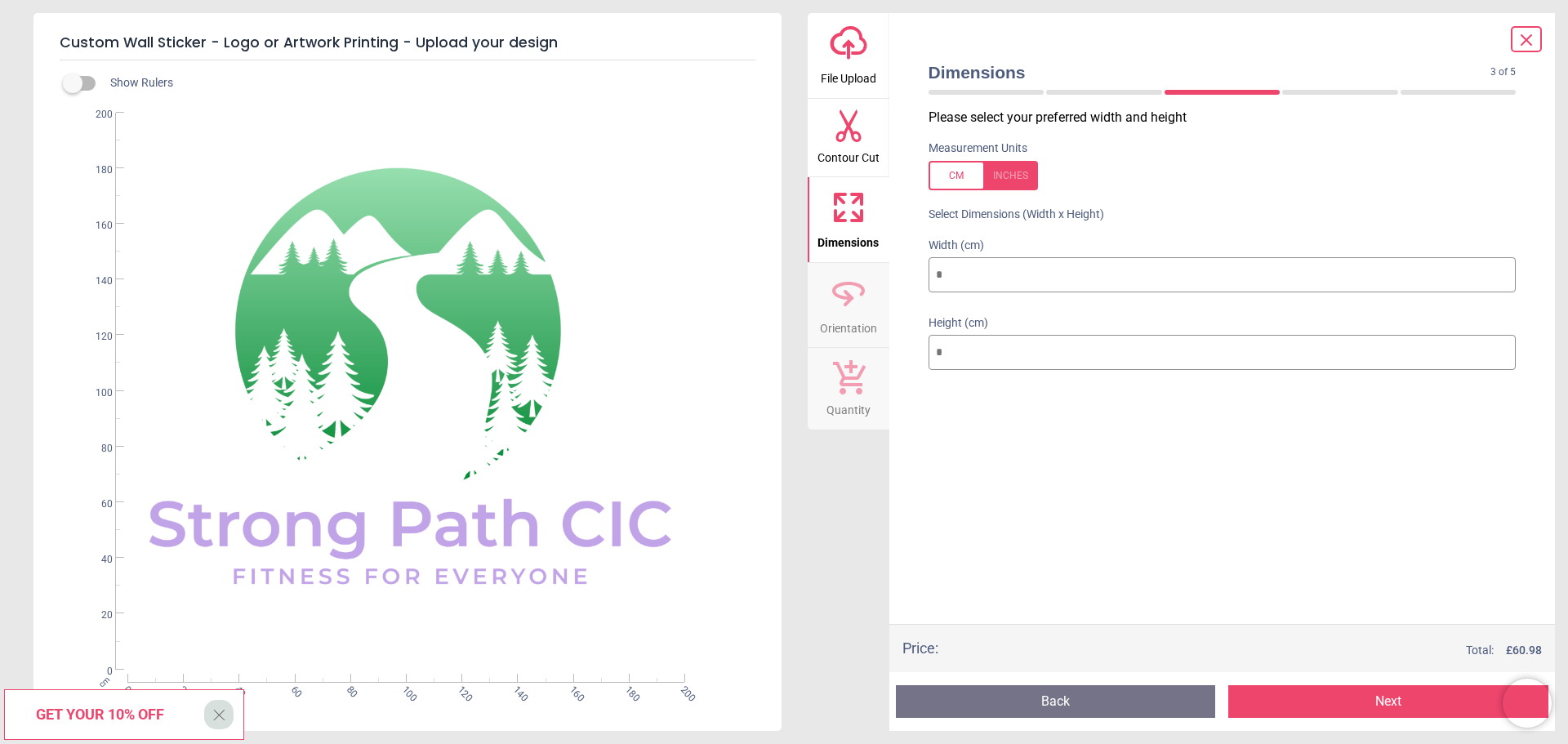
click at [1389, 694] on button "Next" at bounding box center [1388, 701] width 321 height 33
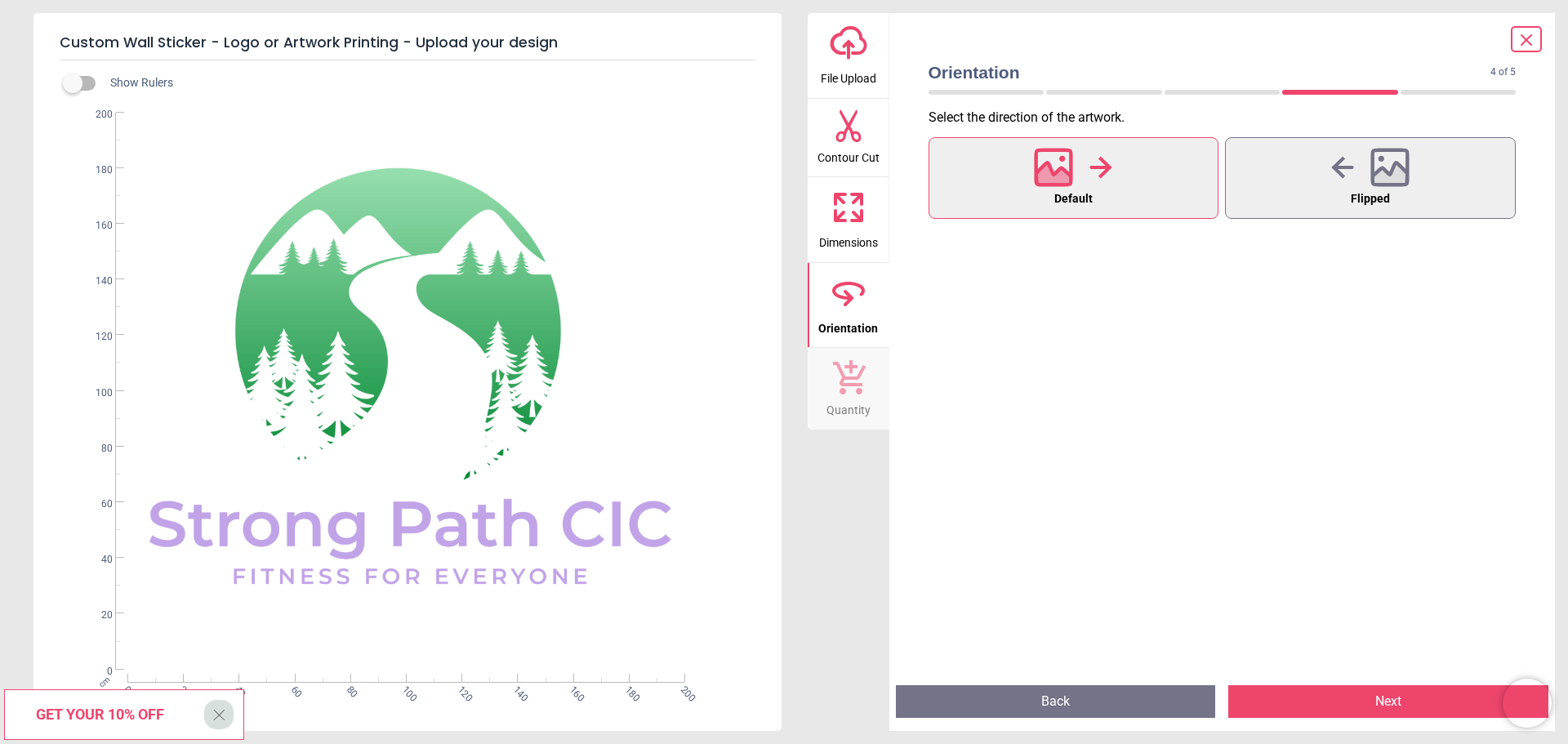
click at [1389, 694] on button "Next" at bounding box center [1388, 701] width 321 height 33
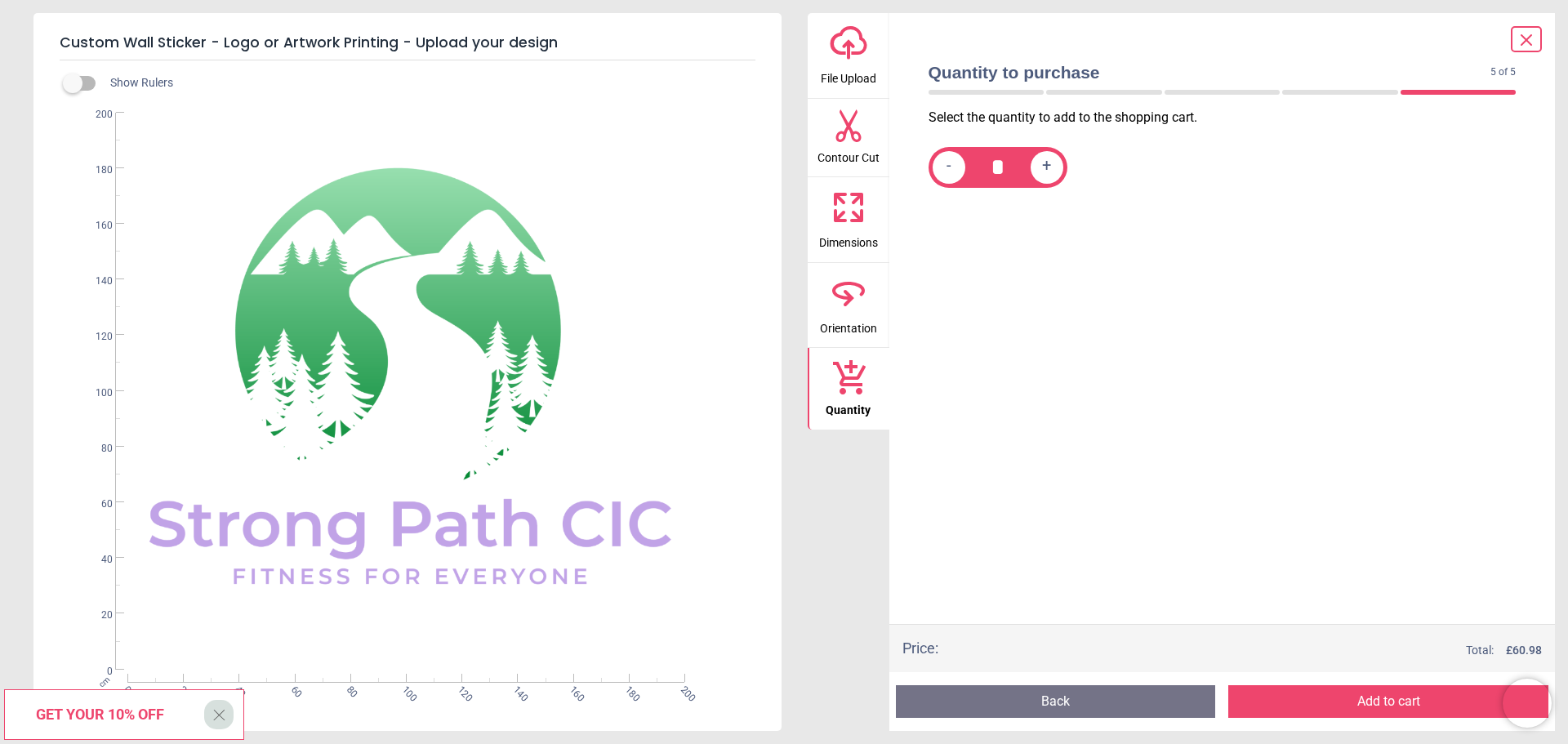
click at [1389, 694] on button "Add to cart" at bounding box center [1388, 701] width 321 height 33
